Goal: Information Seeking & Learning: Learn about a topic

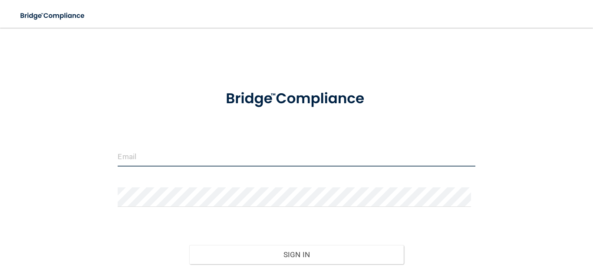
click at [136, 160] on input "email" at bounding box center [296, 157] width 357 height 20
type input "[EMAIL_ADDRESS][DOMAIN_NAME]"
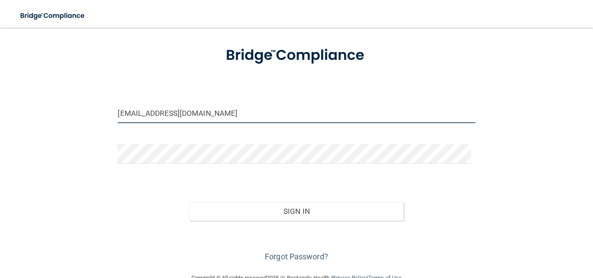
scroll to position [64, 0]
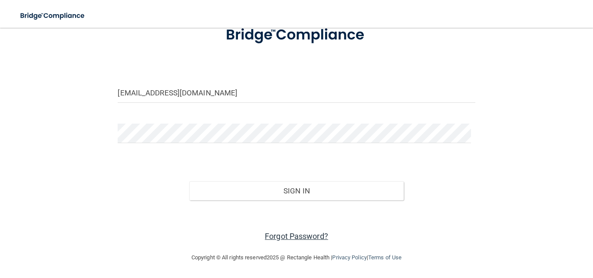
click at [275, 239] on link "Forgot Password?" at bounding box center [296, 236] width 63 height 9
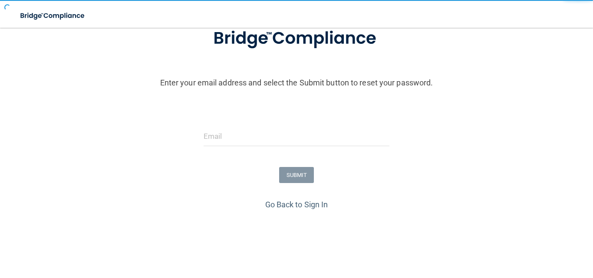
scroll to position [90, 0]
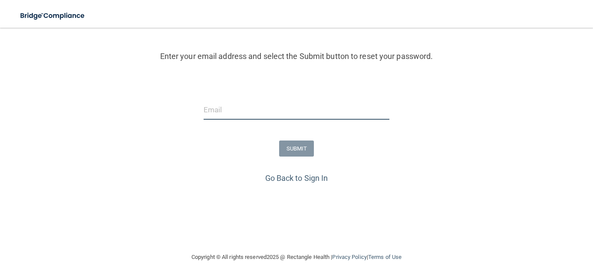
click at [226, 106] on input "email" at bounding box center [297, 110] width 186 height 20
type input "[EMAIL_ADDRESS][DOMAIN_NAME]"
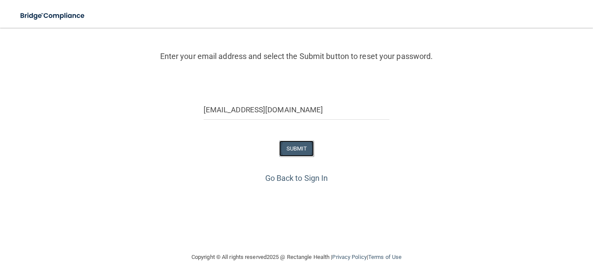
click at [289, 150] on button "SUBMIT" at bounding box center [296, 149] width 35 height 16
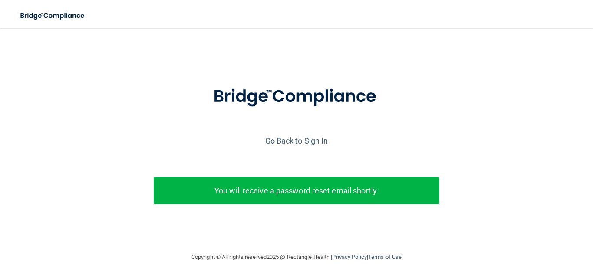
scroll to position [12, 0]
click at [294, 136] on link "Go Back to Sign In" at bounding box center [296, 140] width 63 height 9
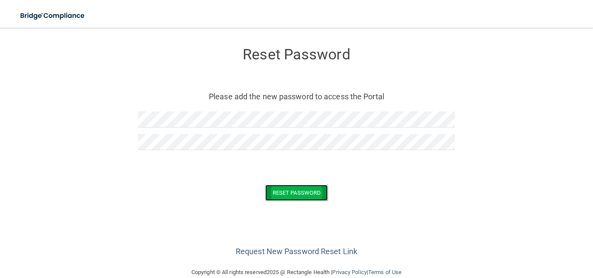
click at [294, 193] on button "Reset Password" at bounding box center [296, 193] width 63 height 16
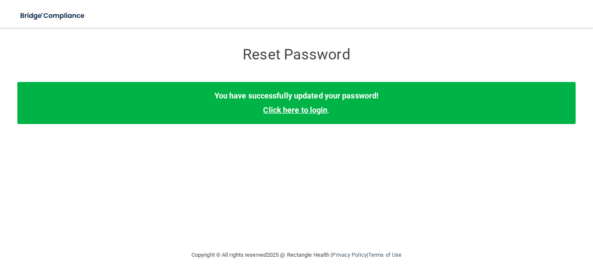
click at [291, 107] on link "Click here to login" at bounding box center [295, 110] width 64 height 9
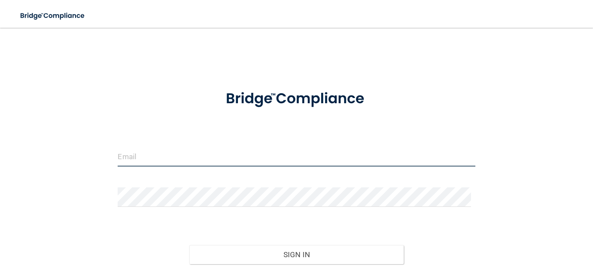
type input "[EMAIL_ADDRESS][DOMAIN_NAME]"
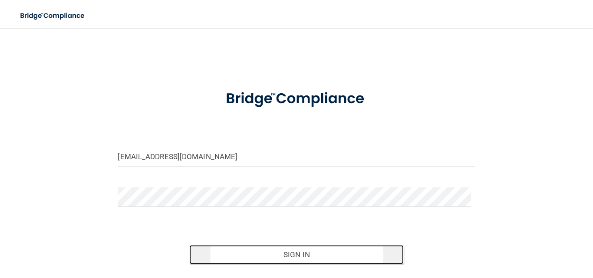
click at [295, 258] on button "Sign In" at bounding box center [296, 254] width 215 height 19
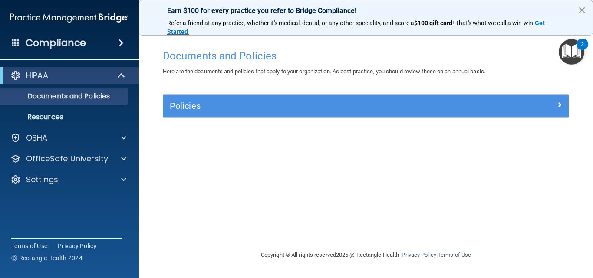
click at [581, 9] on button "×" at bounding box center [582, 10] width 8 height 14
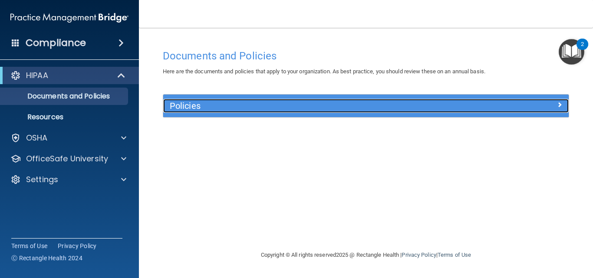
click at [192, 104] on h5 "Policies" at bounding box center [315, 106] width 291 height 10
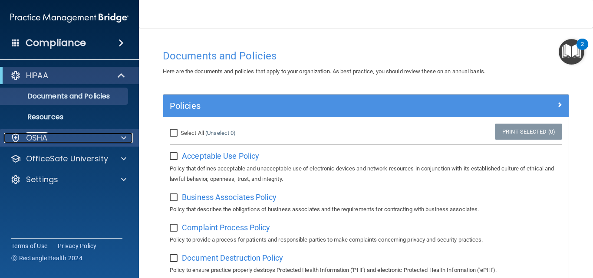
click at [81, 133] on div "OSHA" at bounding box center [58, 138] width 108 height 10
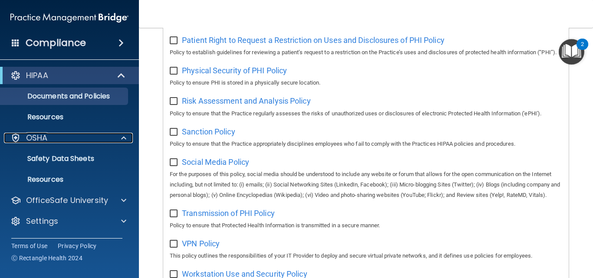
scroll to position [608, 0]
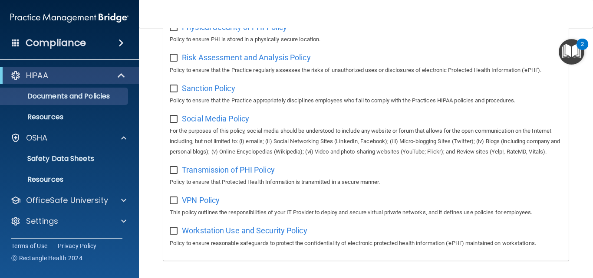
click at [174, 174] on input "checkbox" at bounding box center [175, 170] width 10 height 7
checkbox input "true"
click at [63, 163] on p "Safety Data Sheets" at bounding box center [65, 159] width 119 height 9
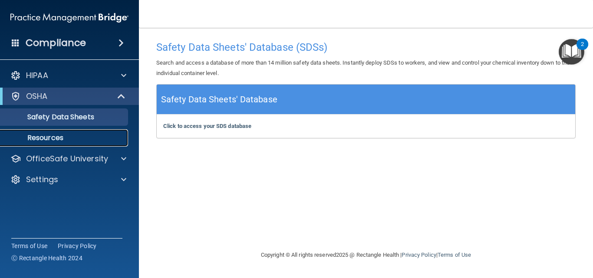
click at [58, 138] on p "Resources" at bounding box center [65, 138] width 119 height 9
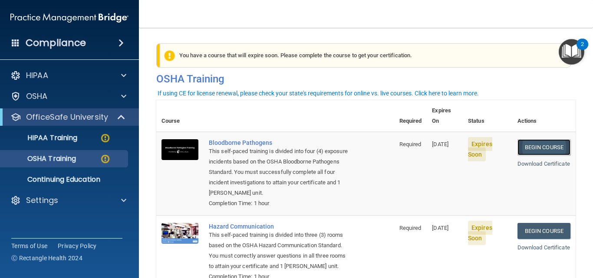
click at [549, 139] on link "Begin Course" at bounding box center [544, 147] width 53 height 16
click at [525, 223] on link "Begin Course" at bounding box center [544, 231] width 53 height 16
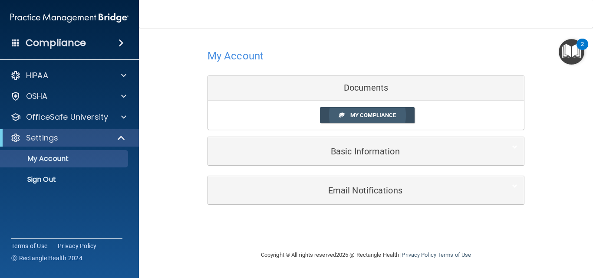
click at [366, 116] on span "My Compliance" at bounding box center [373, 115] width 46 height 7
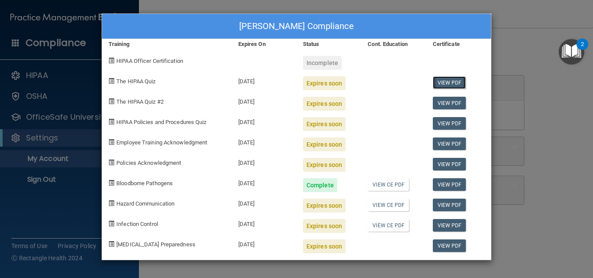
click at [446, 85] on link "View PDF" at bounding box center [449, 82] width 33 height 13
click at [389, 185] on link "View CE PDF" at bounding box center [388, 185] width 41 height 13
click at [327, 66] on div "Incomplete" at bounding box center [322, 63] width 39 height 14
click at [333, 89] on div "Expires soon" at bounding box center [324, 83] width 43 height 14
click at [254, 84] on div "[DATE]" at bounding box center [264, 80] width 65 height 20
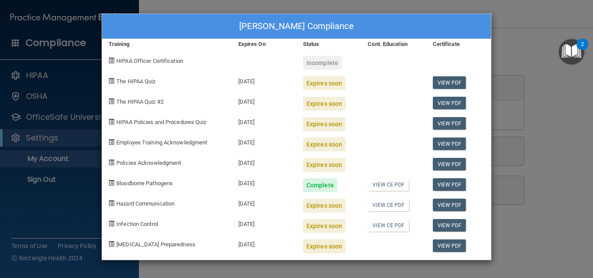
click at [130, 81] on span "The HIPAA Quiz" at bounding box center [135, 81] width 39 height 7
drag, startPoint x: 145, startPoint y: 98, endPoint x: 148, endPoint y: 153, distance: 55.6
click at [145, 107] on div "The HIPAA Quiz #2" at bounding box center [167, 100] width 130 height 20
click at [446, 85] on link "View PDF" at bounding box center [449, 82] width 33 height 13
click at [400, 204] on link "View CE PDF" at bounding box center [388, 205] width 41 height 13
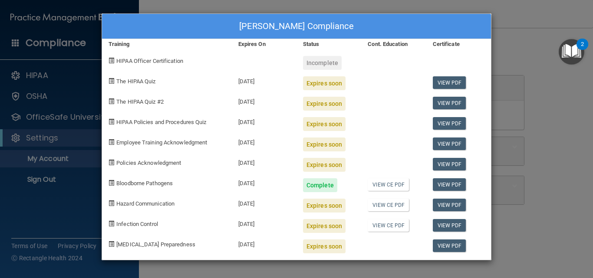
click at [329, 161] on div "Expires soon" at bounding box center [324, 165] width 43 height 14
click at [449, 165] on link "View PDF" at bounding box center [449, 164] width 33 height 13
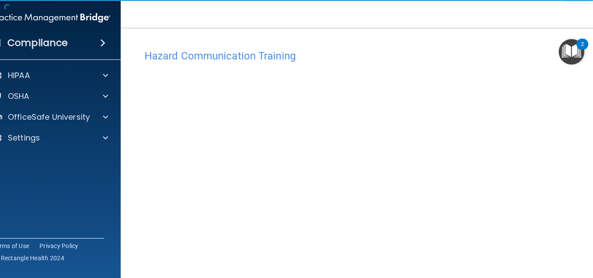
scroll to position [48, 0]
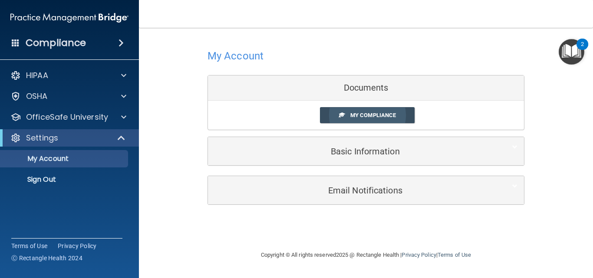
click at [357, 113] on span "My Compliance" at bounding box center [373, 115] width 46 height 7
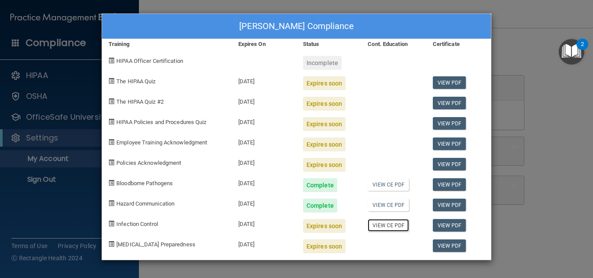
click at [386, 221] on link "View CE PDF" at bounding box center [388, 225] width 41 height 13
click at [550, 26] on div "Laura Smock's Compliance Training Expires On Status Cont. Education Certificate…" at bounding box center [296, 139] width 593 height 278
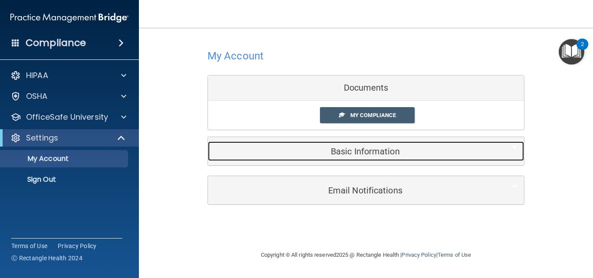
click at [353, 152] on h5 "Basic Information" at bounding box center [353, 152] width 277 height 10
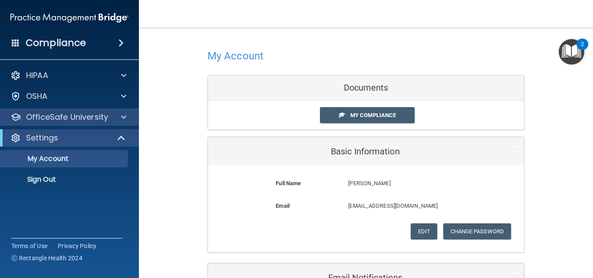
click at [66, 111] on div "OfficeSafe University" at bounding box center [69, 117] width 139 height 17
click at [120, 116] on div at bounding box center [123, 117] width 22 height 10
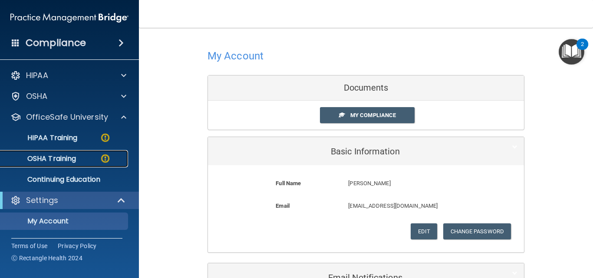
click at [81, 156] on div "OSHA Training" at bounding box center [65, 159] width 119 height 9
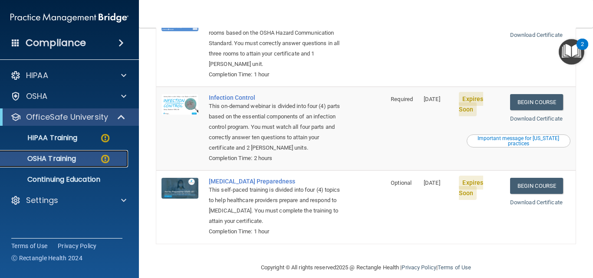
scroll to position [223, 0]
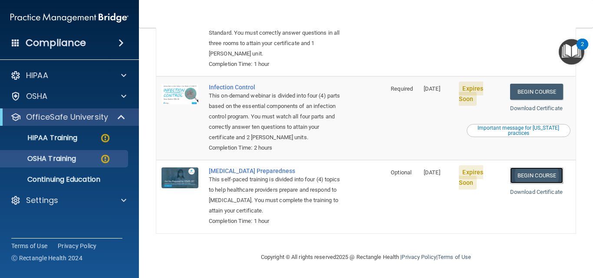
click at [529, 176] on link "Begin Course" at bounding box center [536, 176] width 53 height 16
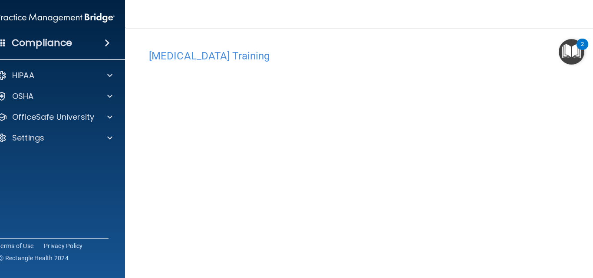
click at [574, 48] on img "Open Resource Center, 2 new notifications" at bounding box center [572, 52] width 26 height 26
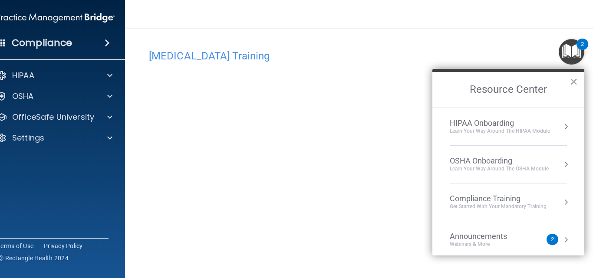
click at [513, 127] on div "HIPAA Onboarding" at bounding box center [500, 124] width 100 height 10
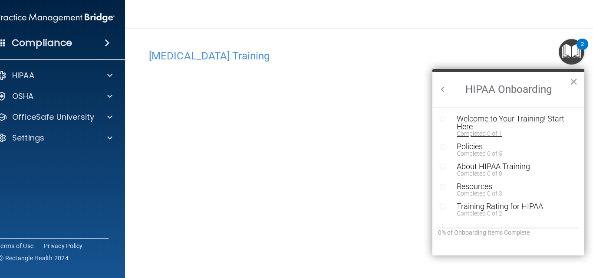
click at [516, 119] on div "Welcome to Your Training! Start Here" at bounding box center [512, 123] width 110 height 16
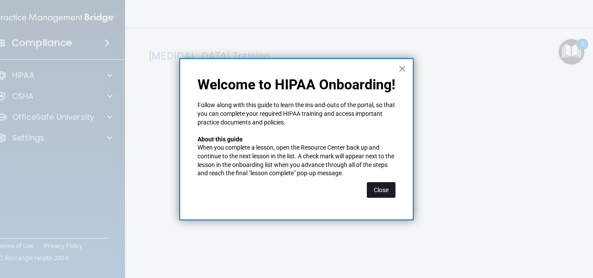
click at [382, 189] on button "Close" at bounding box center [381, 190] width 29 height 16
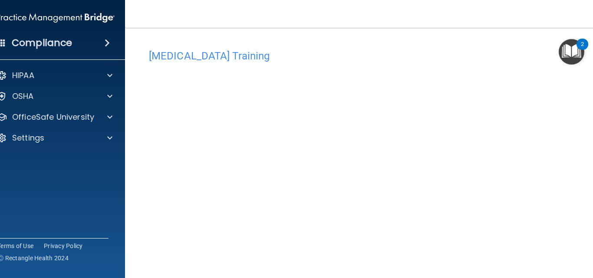
click at [569, 46] on img "Open Resource Center, 2 new notifications" at bounding box center [572, 52] width 26 height 26
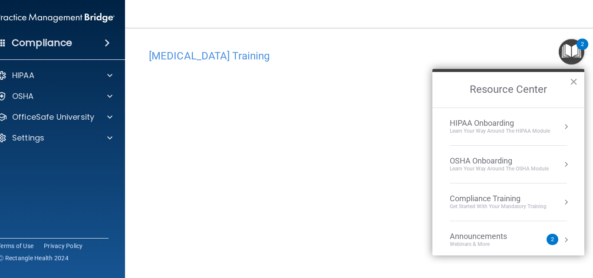
click at [502, 126] on div "HIPAA Onboarding" at bounding box center [500, 124] width 100 height 10
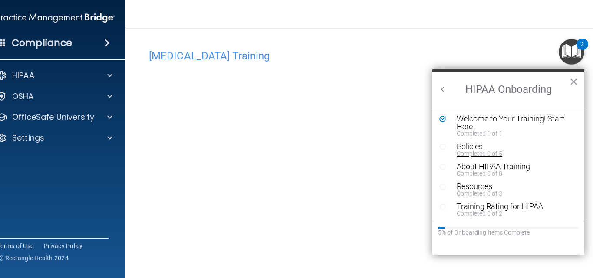
click at [479, 153] on div "Completed 0 of 5" at bounding box center [512, 154] width 110 height 6
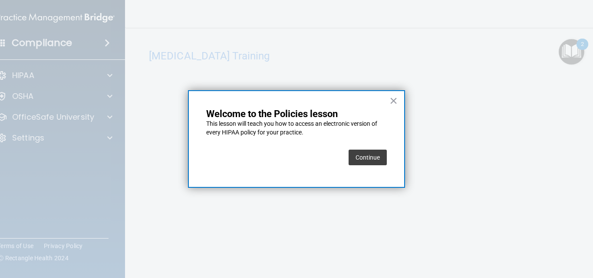
click at [375, 159] on button "Continue" at bounding box center [368, 158] width 38 height 16
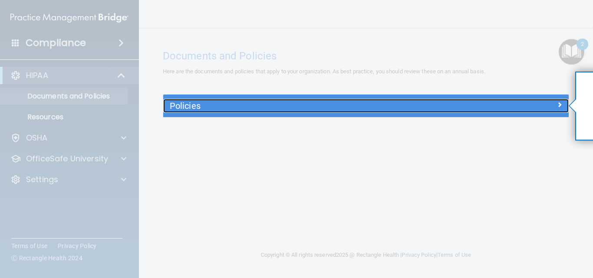
click at [510, 106] on div at bounding box center [519, 104] width 102 height 10
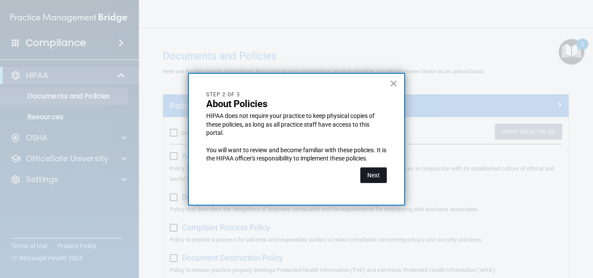
click at [367, 177] on button "Next" at bounding box center [373, 176] width 26 height 16
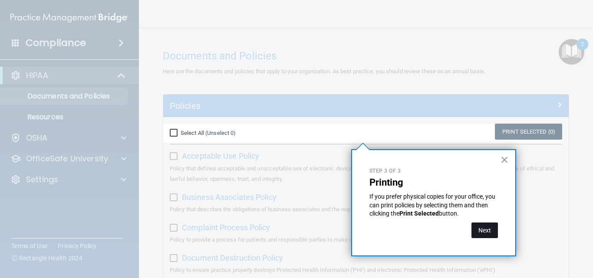
click at [486, 231] on button "Next" at bounding box center [485, 231] width 26 height 16
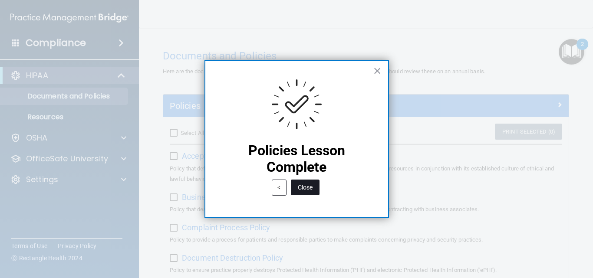
click at [302, 189] on button "Close" at bounding box center [305, 188] width 29 height 16
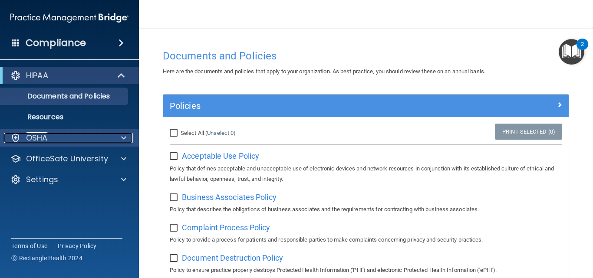
click at [60, 139] on div "OSHA" at bounding box center [58, 138] width 108 height 10
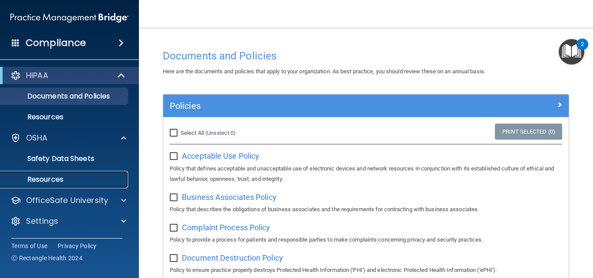
click at [50, 180] on p "Resources" at bounding box center [65, 179] width 119 height 9
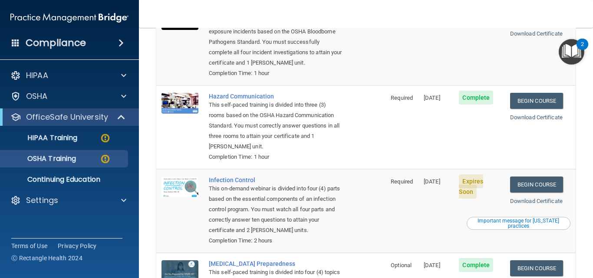
scroll to position [174, 0]
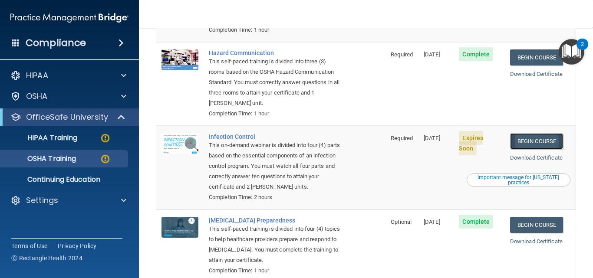
click at [528, 139] on link "Begin Course" at bounding box center [536, 141] width 53 height 16
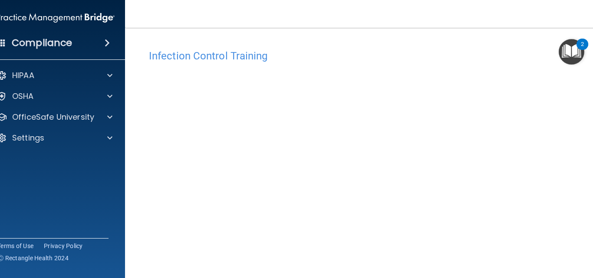
scroll to position [43, 0]
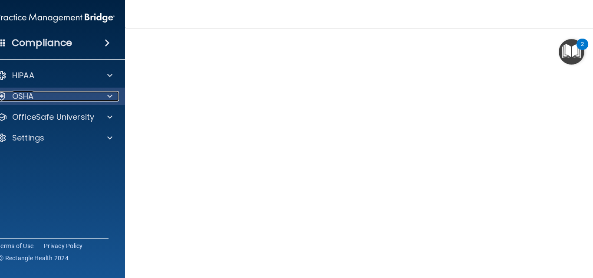
click at [51, 96] on div "OSHA" at bounding box center [44, 96] width 108 height 10
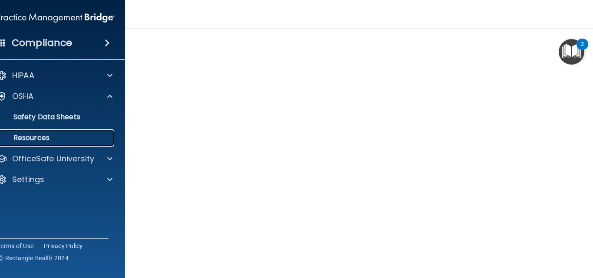
click at [47, 141] on p "Resources" at bounding box center [51, 138] width 119 height 9
